Goal: Task Accomplishment & Management: Use online tool/utility

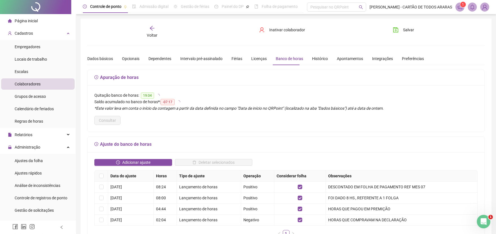
scroll to position [133, 0]
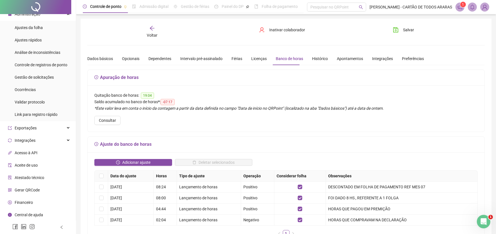
click at [157, 31] on div "Voltar" at bounding box center [152, 31] width 63 height 13
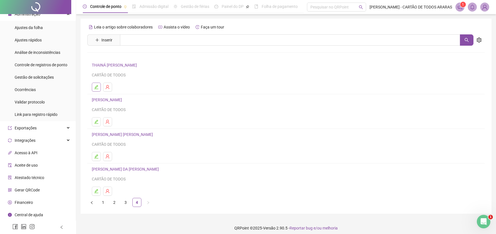
click at [95, 86] on icon "edit" at bounding box center [96, 87] width 5 height 5
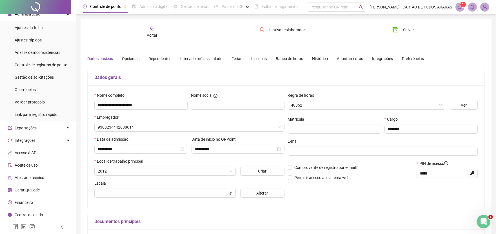
type input "**********"
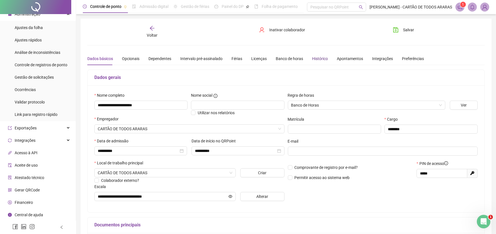
click at [315, 57] on div "Histórico" at bounding box center [320, 58] width 16 height 6
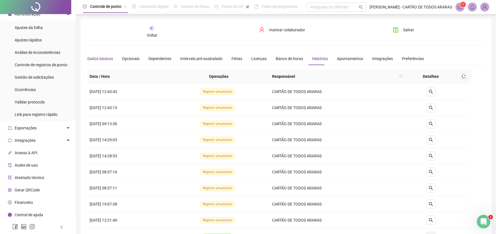
click at [108, 57] on div "Dados básicos" at bounding box center [100, 58] width 26 height 6
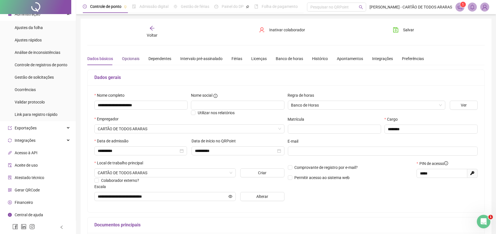
click at [125, 59] on div "Opcionais" at bounding box center [130, 58] width 17 height 6
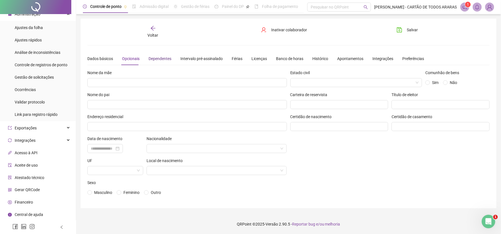
click at [159, 59] on div "Dependentes" at bounding box center [159, 58] width 23 height 6
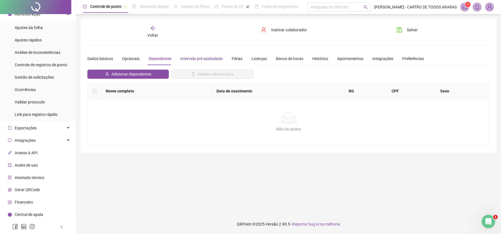
click at [197, 60] on div "Intervalo pré-assinalado" at bounding box center [201, 58] width 42 height 6
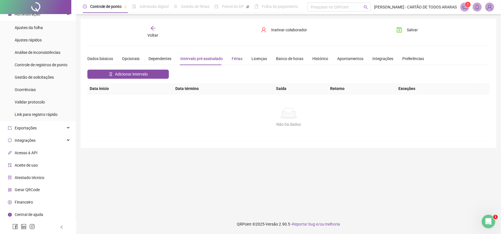
click at [239, 56] on div "Férias" at bounding box center [237, 58] width 11 height 6
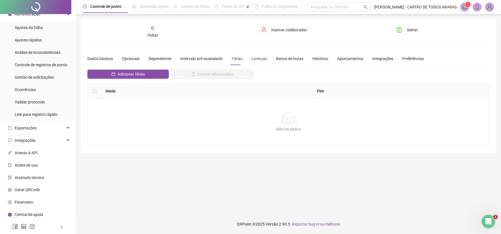
click at [252, 57] on div "Licenças" at bounding box center [258, 58] width 15 height 6
click at [281, 58] on div "Banco de horas" at bounding box center [289, 58] width 27 height 6
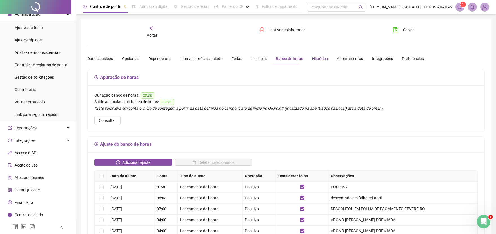
click at [319, 58] on div "Histórico" at bounding box center [320, 58] width 16 height 6
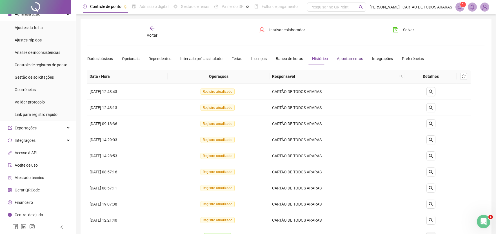
click at [345, 58] on div "Apontamentos" at bounding box center [350, 58] width 26 height 6
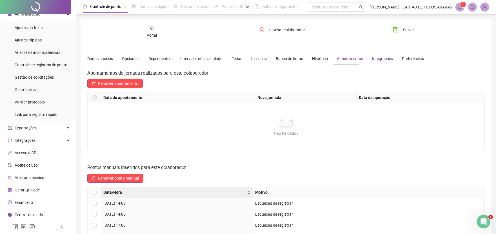
click at [374, 57] on div "Integrações" at bounding box center [382, 58] width 21 height 6
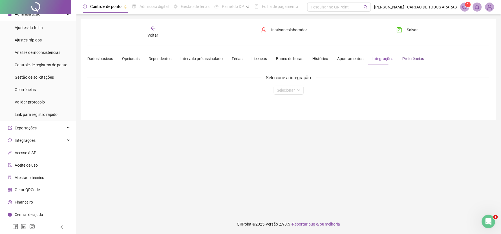
click at [404, 58] on div "Preferências" at bounding box center [413, 58] width 22 height 6
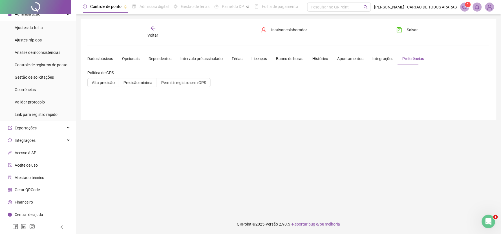
click at [153, 29] on icon "arrow-left" at bounding box center [153, 28] width 6 height 6
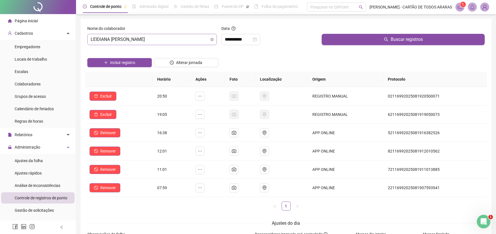
click at [133, 40] on span "LEIDIANA [PERSON_NAME]" at bounding box center [152, 39] width 123 height 11
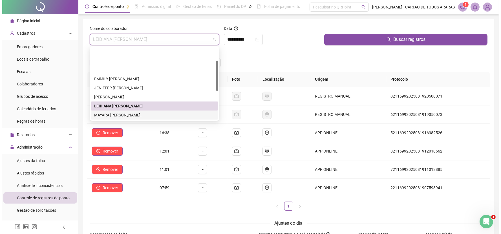
scroll to position [99, 0]
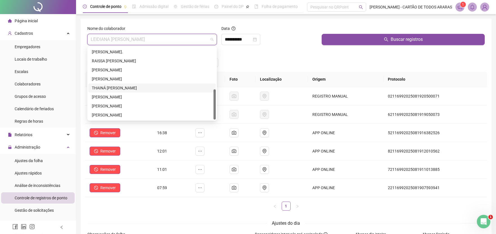
click at [127, 85] on div "THAINÁ [PERSON_NAME]" at bounding box center [152, 88] width 121 height 6
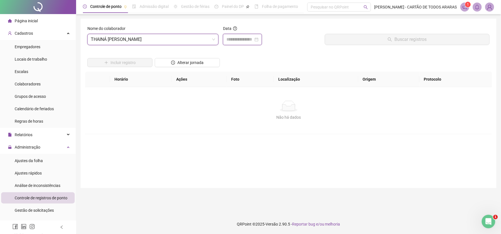
click at [235, 38] on input at bounding box center [239, 39] width 27 height 7
type input "**********"
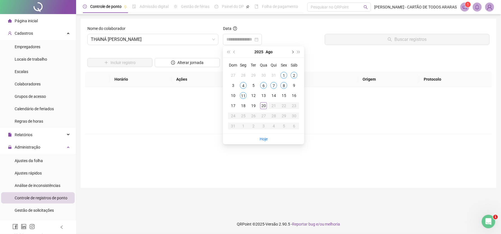
click at [291, 50] on button "next-year" at bounding box center [292, 51] width 6 height 11
click at [233, 50] on button "prev-year" at bounding box center [234, 51] width 6 height 11
type input "**********"
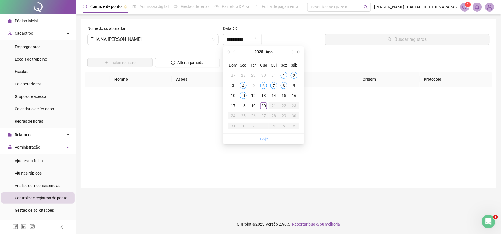
type input "**********"
click at [292, 51] on span "next-year" at bounding box center [292, 51] width 3 height 3
